Goal: Task Accomplishment & Management: Use online tool/utility

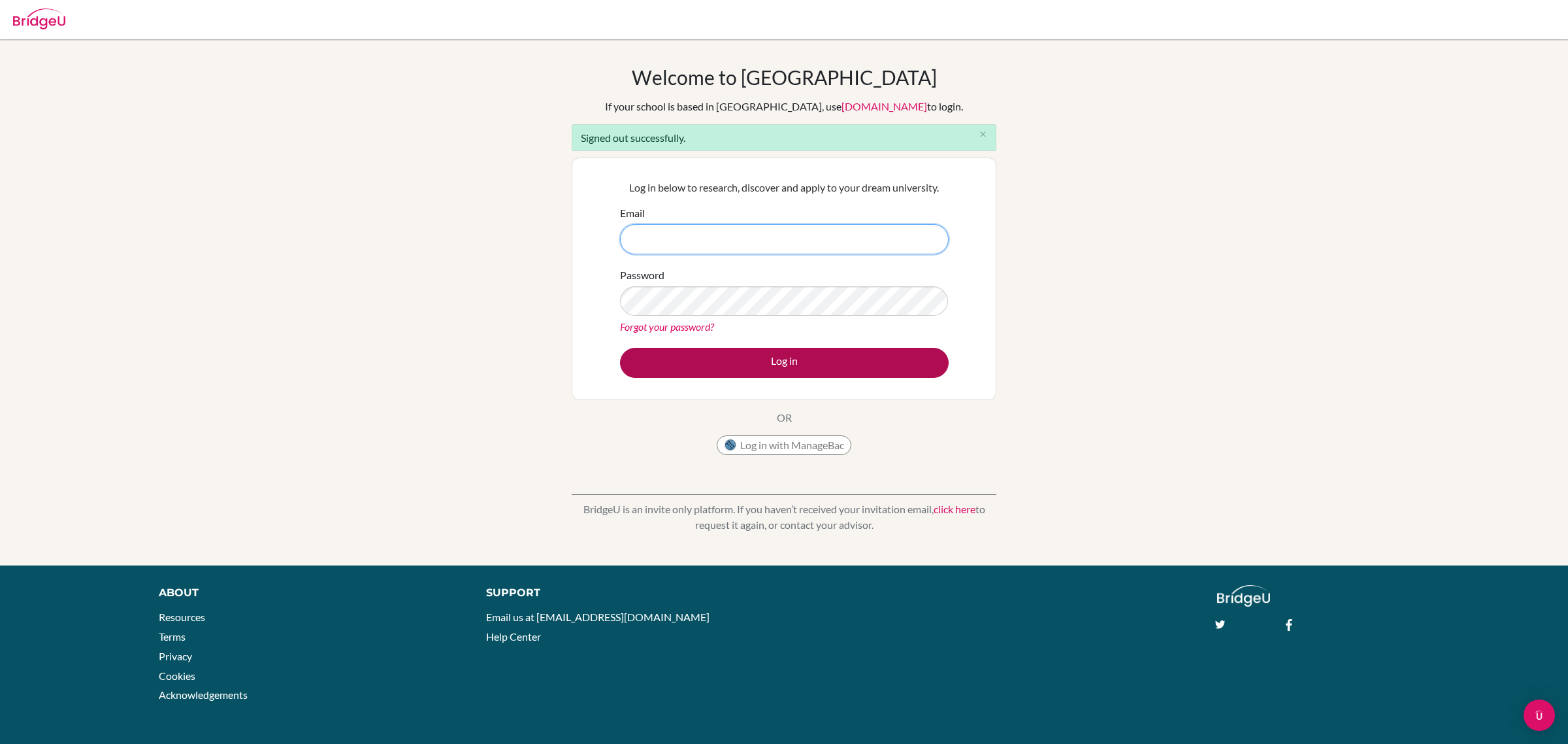
type input "christianp@ecak12.com"
click at [752, 367] on button "Log in" at bounding box center [784, 362] width 329 height 30
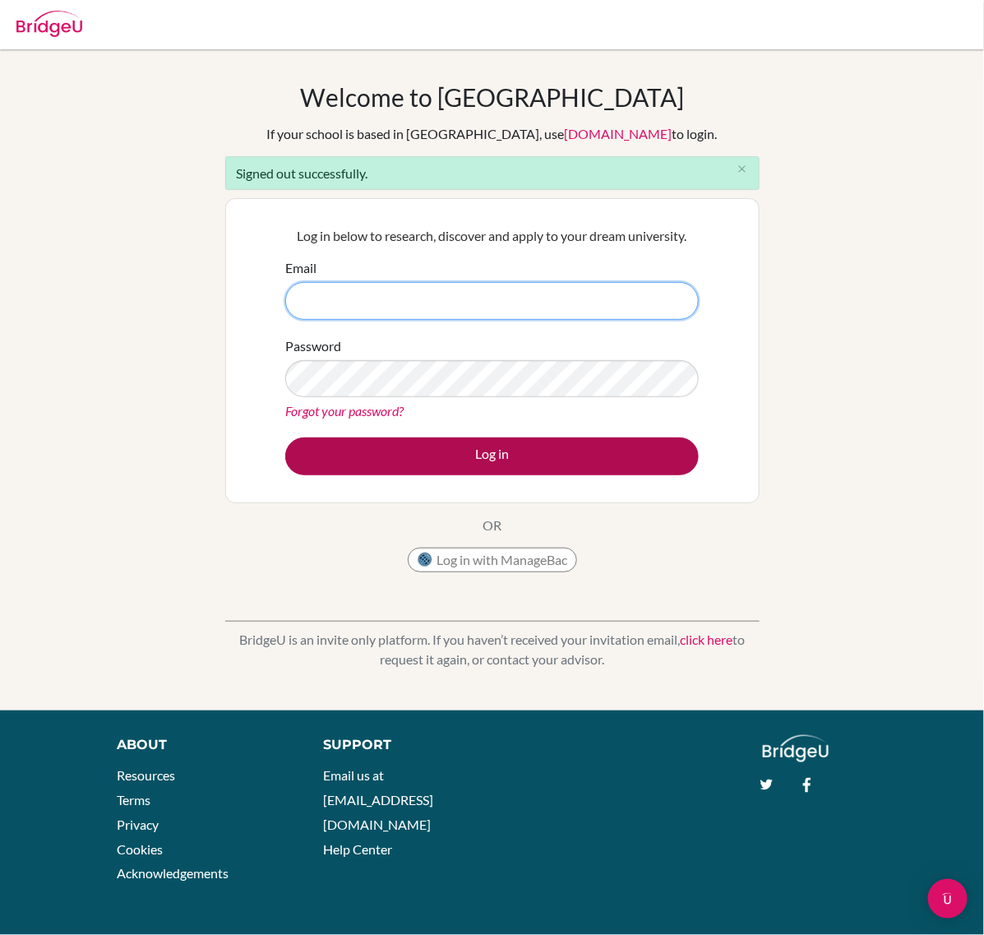
type input "[EMAIL_ADDRESS][DOMAIN_NAME]"
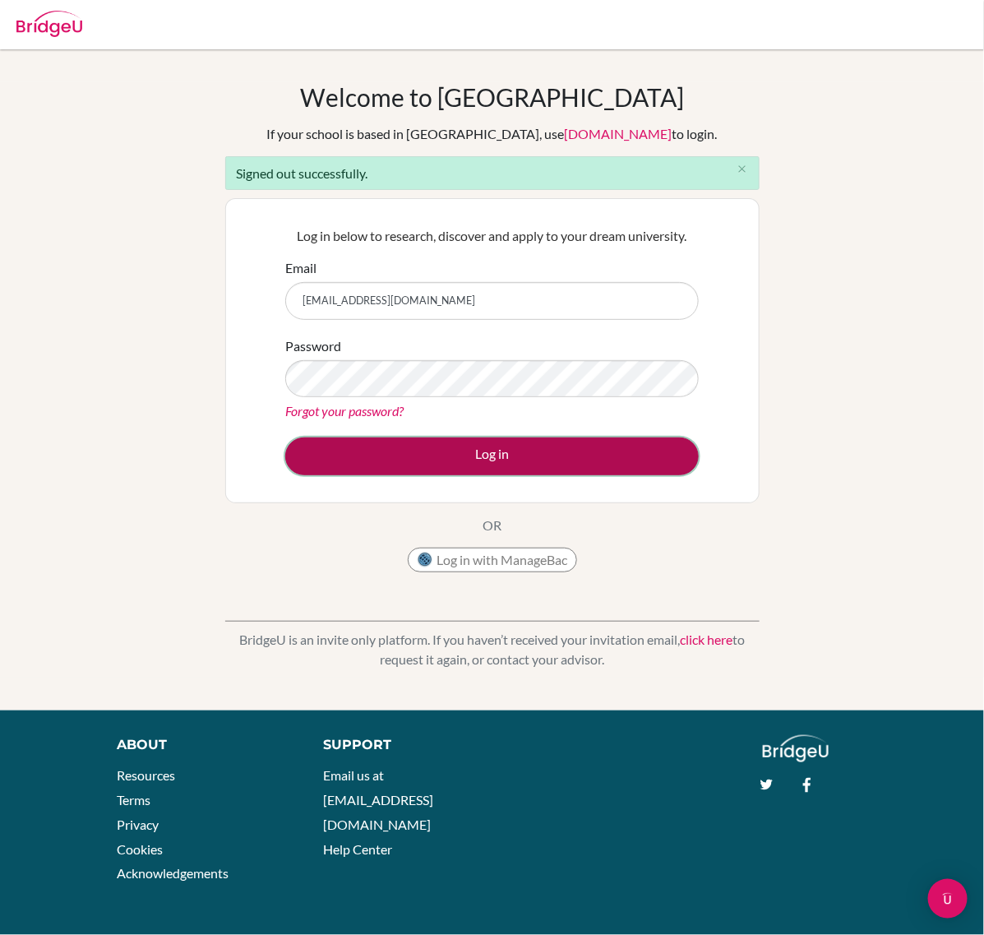
click at [478, 454] on button "Log in" at bounding box center [492, 456] width 414 height 38
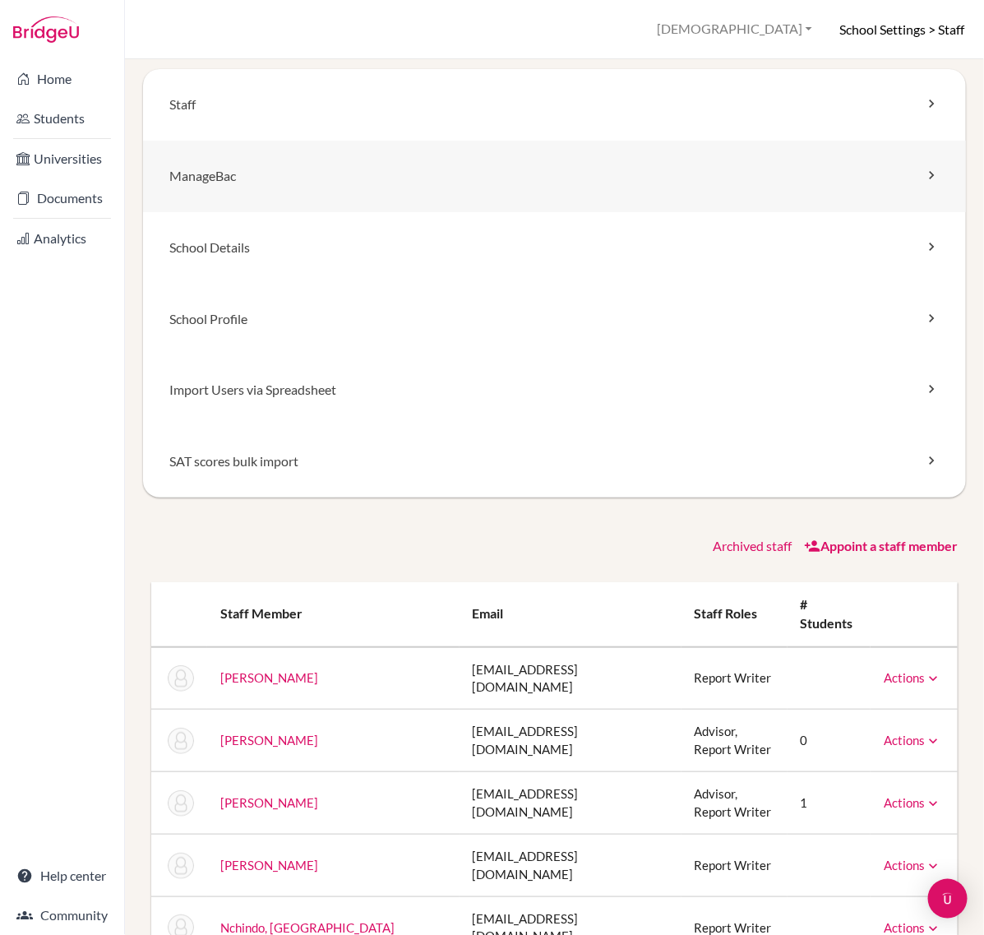
click at [212, 183] on link "ManageBac" at bounding box center [554, 177] width 823 height 72
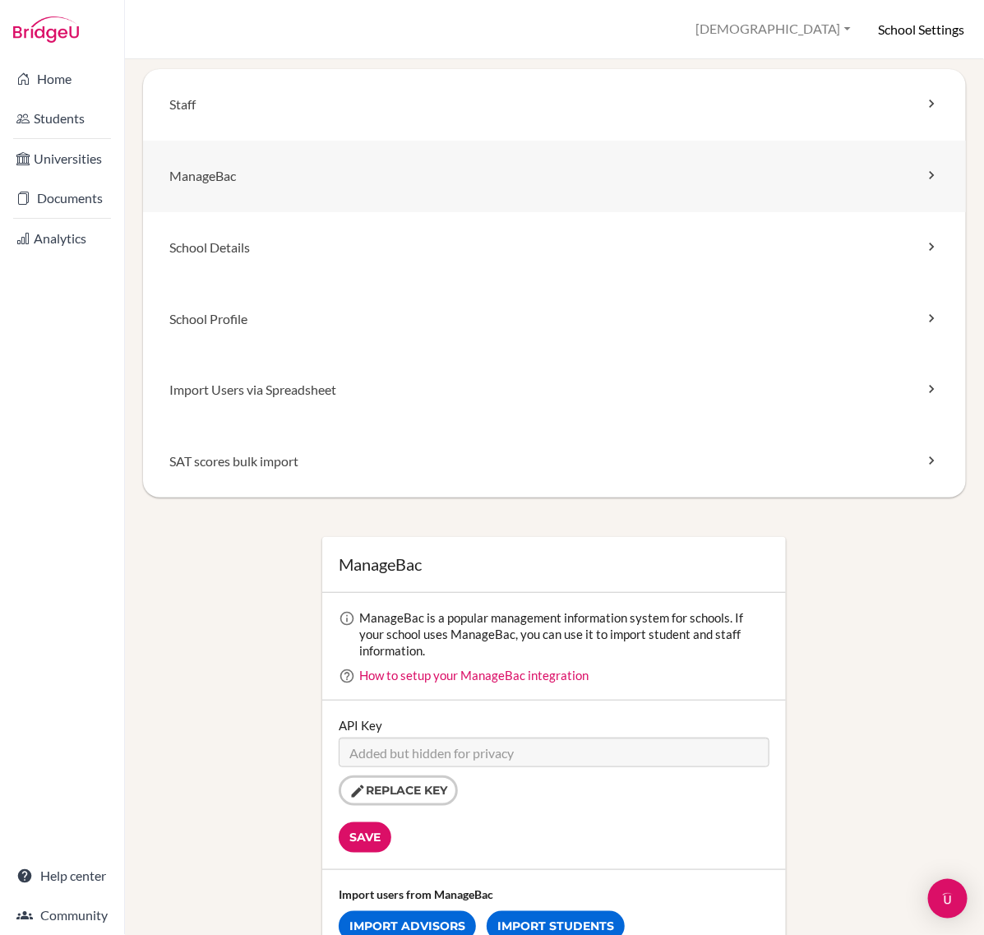
click at [923, 177] on icon at bounding box center [931, 175] width 16 height 16
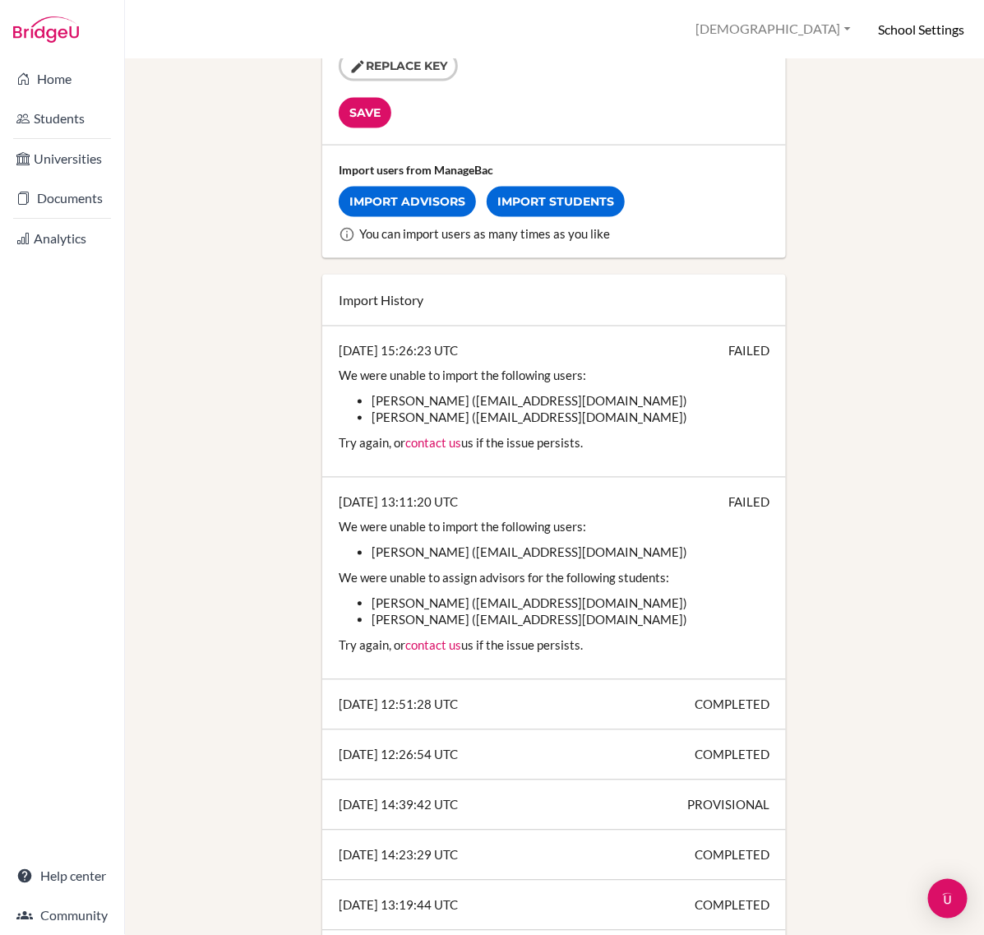
scroll to position [719, 0]
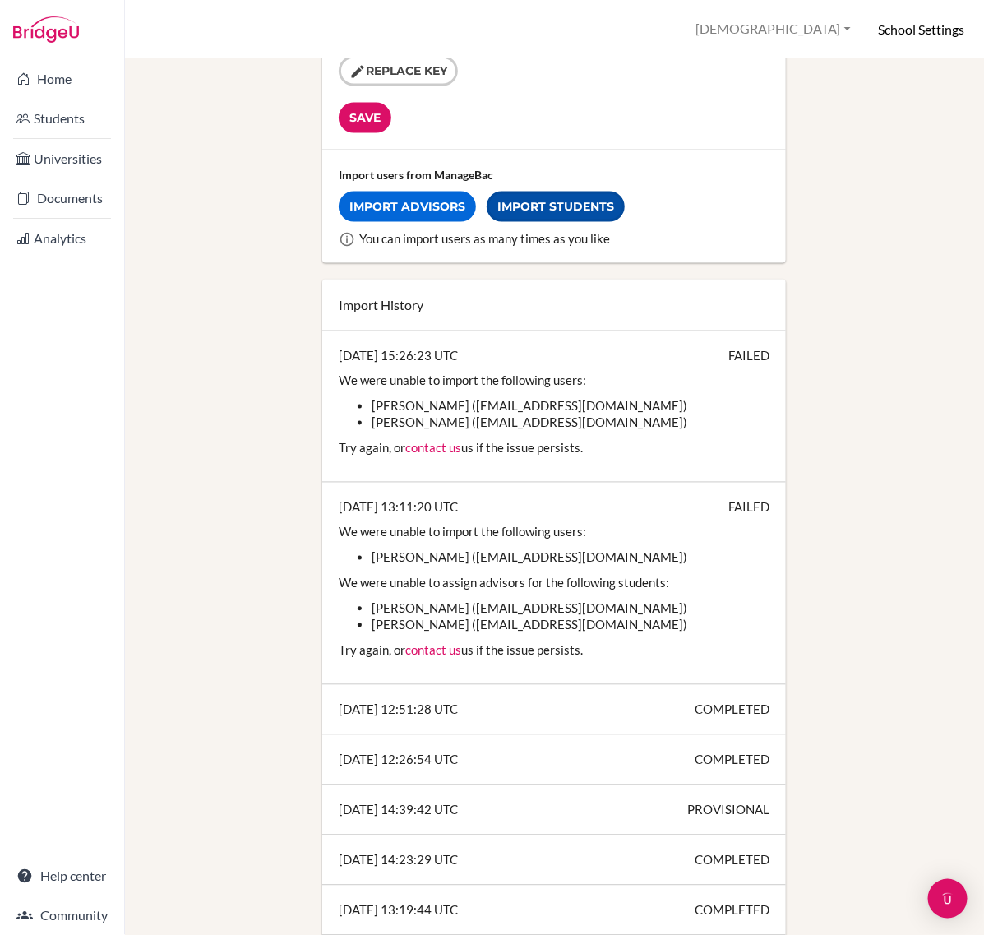
click at [518, 204] on link "Import Students" at bounding box center [556, 207] width 138 height 30
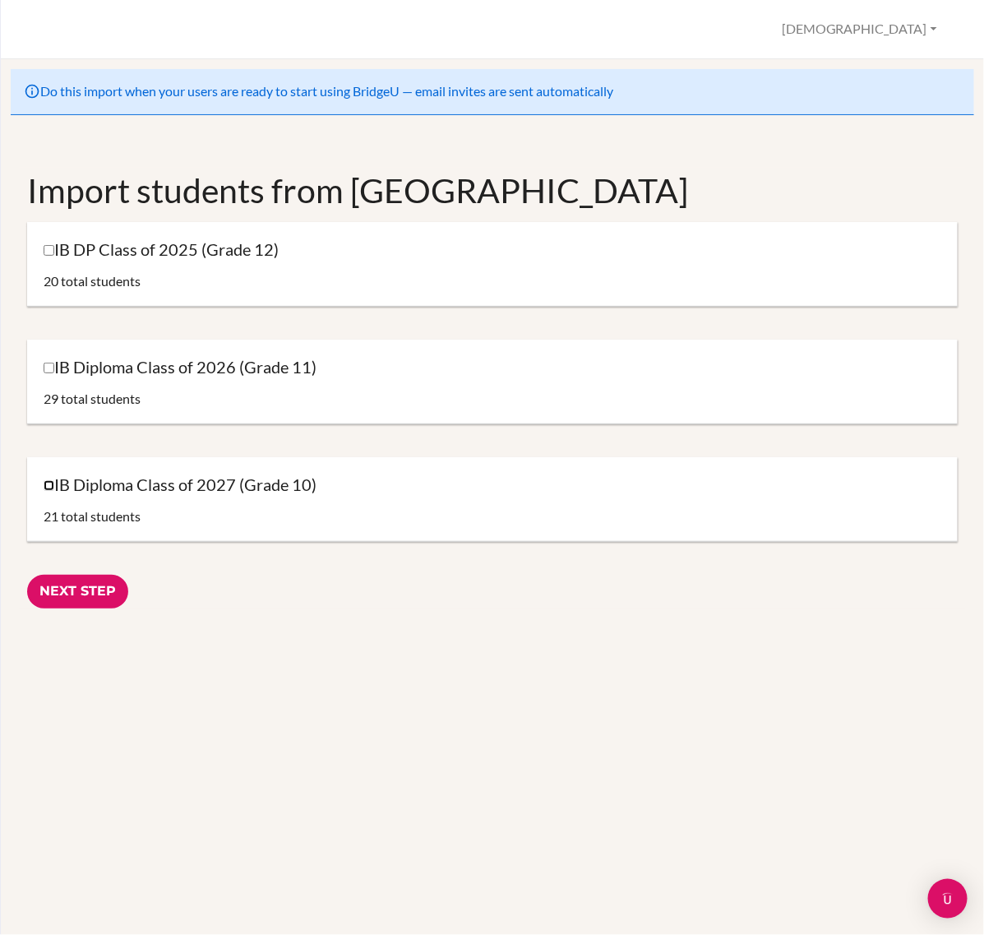
click at [51, 486] on input "IB Diploma Class of 2027 (Grade 10)" at bounding box center [49, 485] width 11 height 11
checkbox input "true"
click at [53, 367] on input "IB Diploma Class of 2026 (Grade 11)" at bounding box center [49, 368] width 11 height 11
checkbox input "true"
click at [48, 253] on input "IB DP Class of 2025 (Grade 12)" at bounding box center [49, 250] width 11 height 11
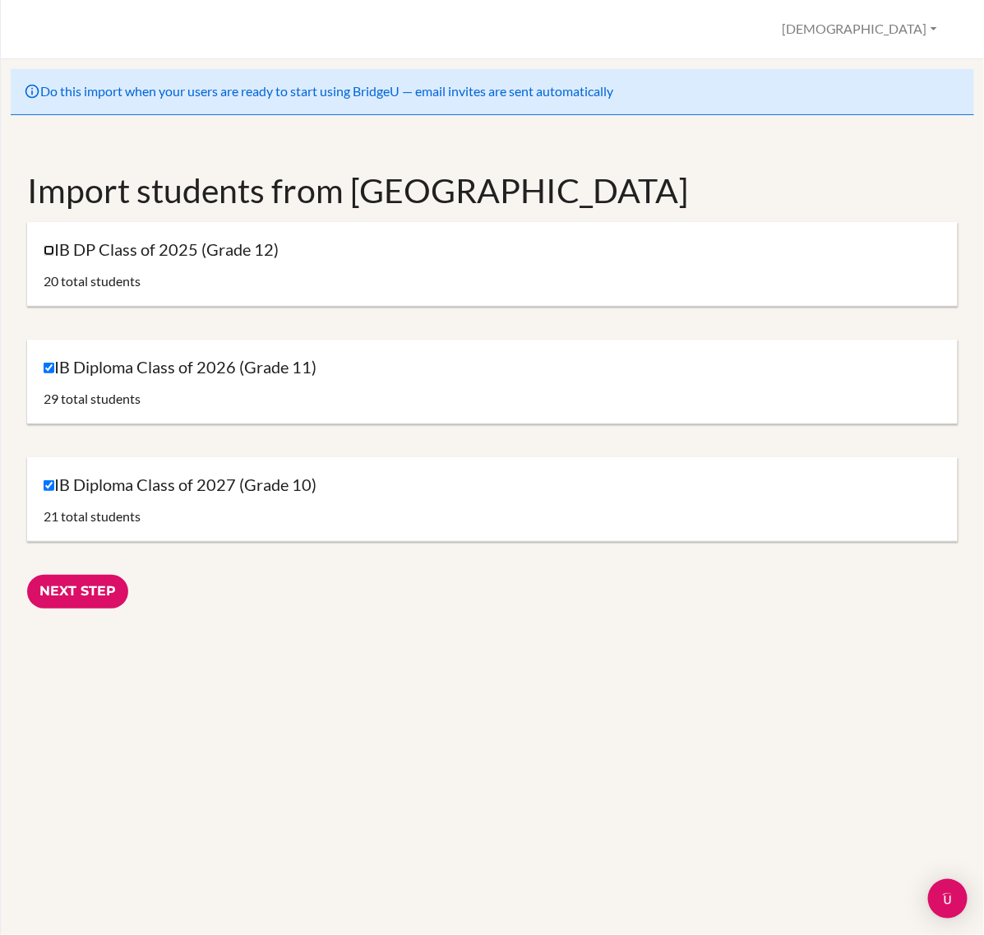
checkbox input "true"
